Goal: Find specific fact

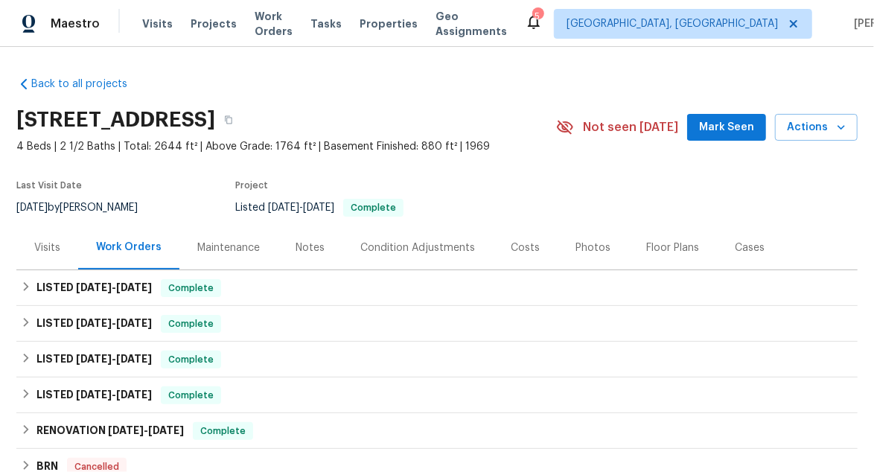
click at [42, 245] on div "Visits" at bounding box center [47, 247] width 26 height 15
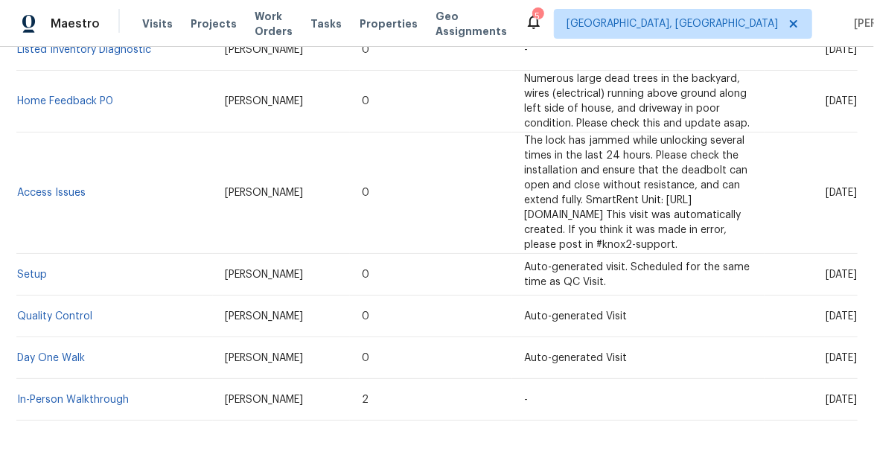
scroll to position [517, 0]
click at [39, 269] on link "Setup" at bounding box center [32, 274] width 30 height 10
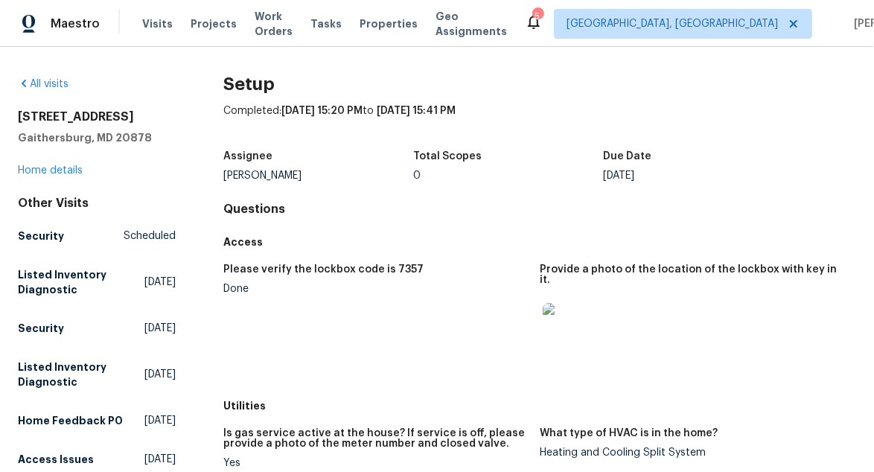
click at [577, 294] on div at bounding box center [566, 326] width 54 height 65
click at [569, 303] on img at bounding box center [566, 327] width 48 height 48
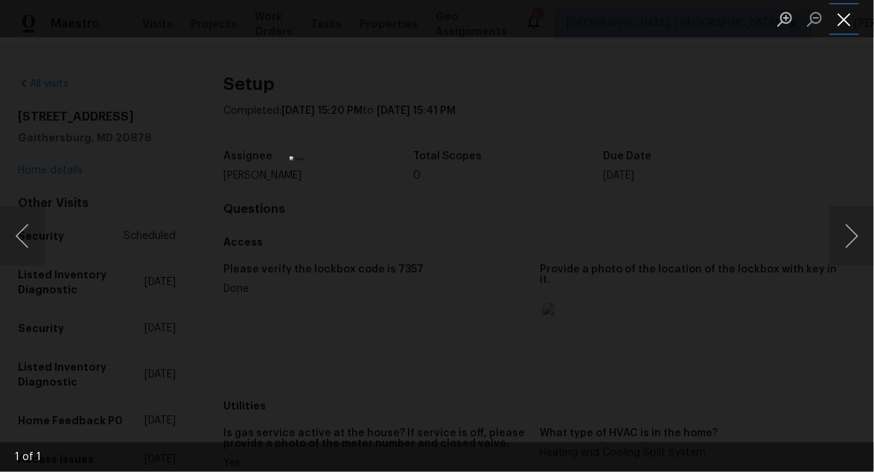
click at [848, 21] on button "Close lightbox" at bounding box center [844, 19] width 30 height 26
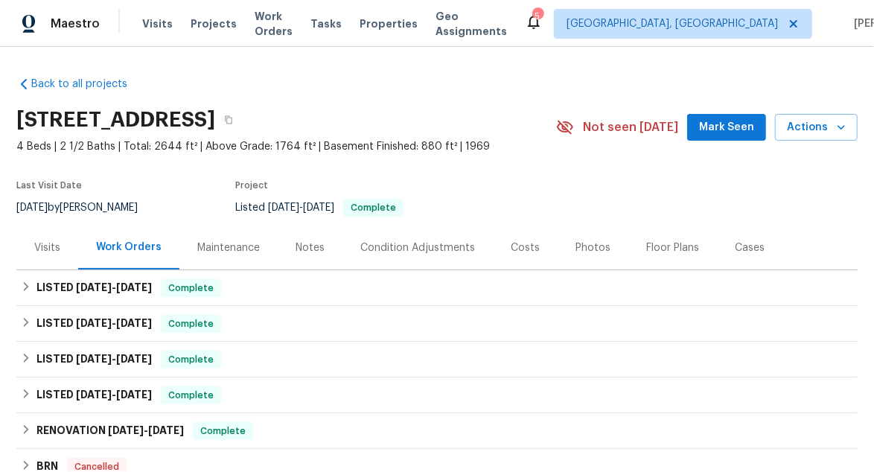
click at [34, 250] on div "Visits" at bounding box center [47, 247] width 26 height 15
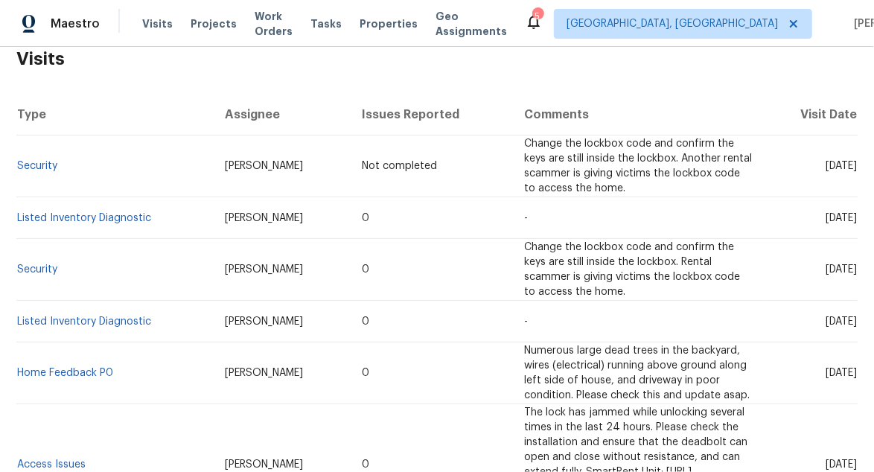
scroll to position [372, 0]
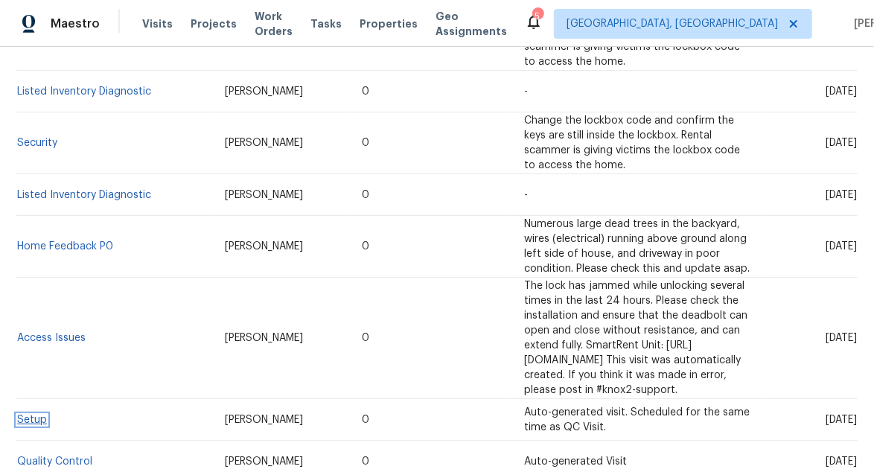
click at [36, 414] on link "Setup" at bounding box center [32, 419] width 30 height 10
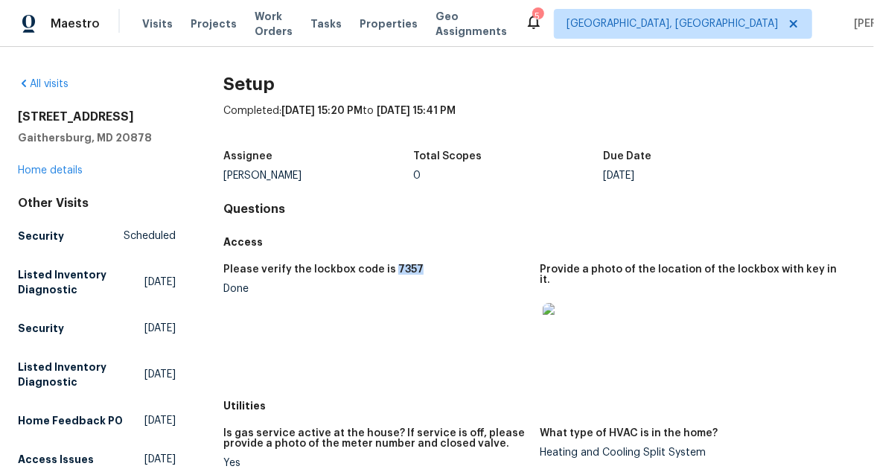
drag, startPoint x: 413, startPoint y: 275, endPoint x: 385, endPoint y: 269, distance: 28.9
click at [385, 269] on div "Please verify the lockbox code is 7357" at bounding box center [375, 273] width 304 height 19
click at [409, 299] on figure "Please verify the lockbox code is 7357 Done" at bounding box center [381, 323] width 316 height 119
drag, startPoint x: 413, startPoint y: 270, endPoint x: 386, endPoint y: 269, distance: 26.8
click at [386, 269] on div "Please verify the lockbox code is 7357" at bounding box center [375, 273] width 304 height 19
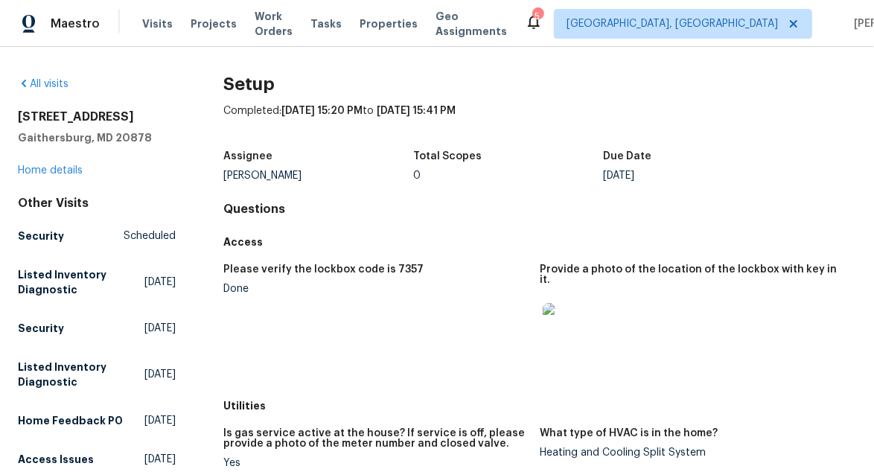
click at [397, 316] on figure "Please verify the lockbox code is 7357 Done" at bounding box center [381, 323] width 316 height 119
drag, startPoint x: 409, startPoint y: 267, endPoint x: 384, endPoint y: 267, distance: 25.3
click at [384, 267] on div "Please verify the lockbox code is 7357" at bounding box center [375, 273] width 304 height 19
click at [405, 321] on figure "Please verify the lockbox code is 7357 Done" at bounding box center [381, 323] width 316 height 119
drag, startPoint x: 410, startPoint y: 269, endPoint x: 385, endPoint y: 265, distance: 25.6
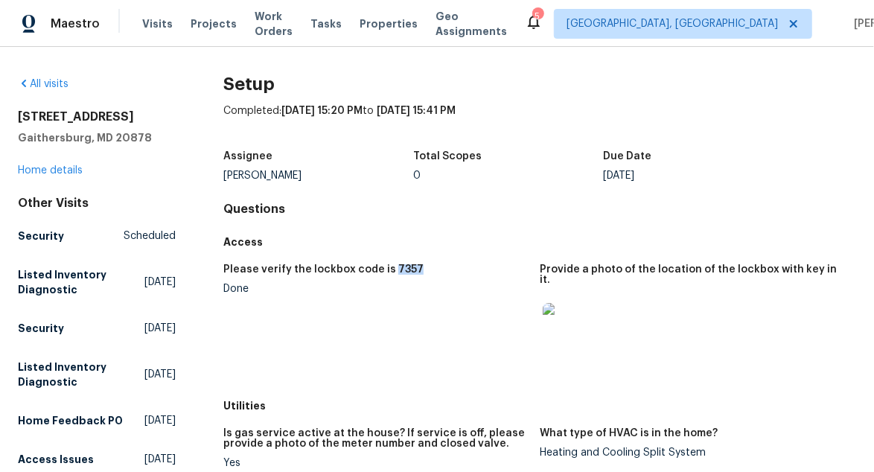
click at [385, 265] on div "Please verify the lockbox code is 7357" at bounding box center [375, 273] width 304 height 19
click at [406, 315] on figure "Please verify the lockbox code is 7357 Done" at bounding box center [381, 323] width 316 height 119
drag, startPoint x: 416, startPoint y: 271, endPoint x: 386, endPoint y: 265, distance: 30.4
click at [386, 265] on div "Please verify the lockbox code is 7357" at bounding box center [375, 273] width 304 height 19
click at [405, 307] on figure "Please verify the lockbox code is 7357 Done" at bounding box center [381, 323] width 316 height 119
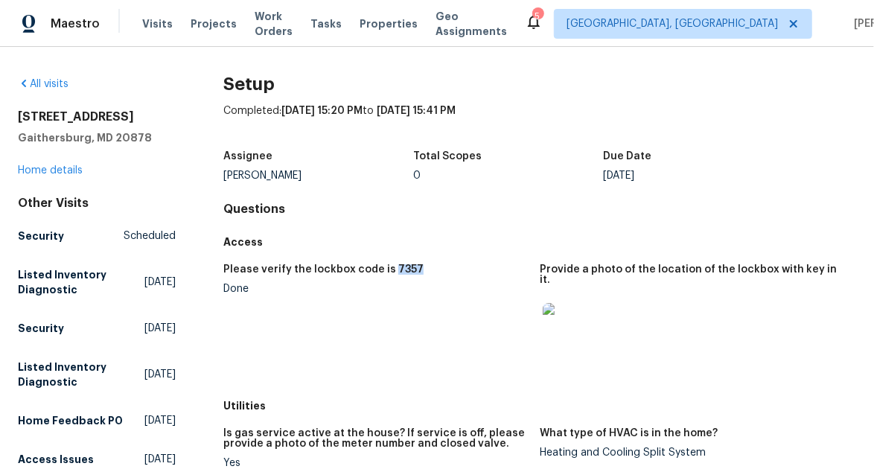
drag, startPoint x: 417, startPoint y: 269, endPoint x: 385, endPoint y: 273, distance: 33.0
click at [385, 273] on div "Please verify the lockbox code is 7357" at bounding box center [375, 273] width 304 height 19
copy h5 "7357"
click at [548, 305] on img at bounding box center [566, 327] width 48 height 48
